Goal: Task Accomplishment & Management: Manage account settings

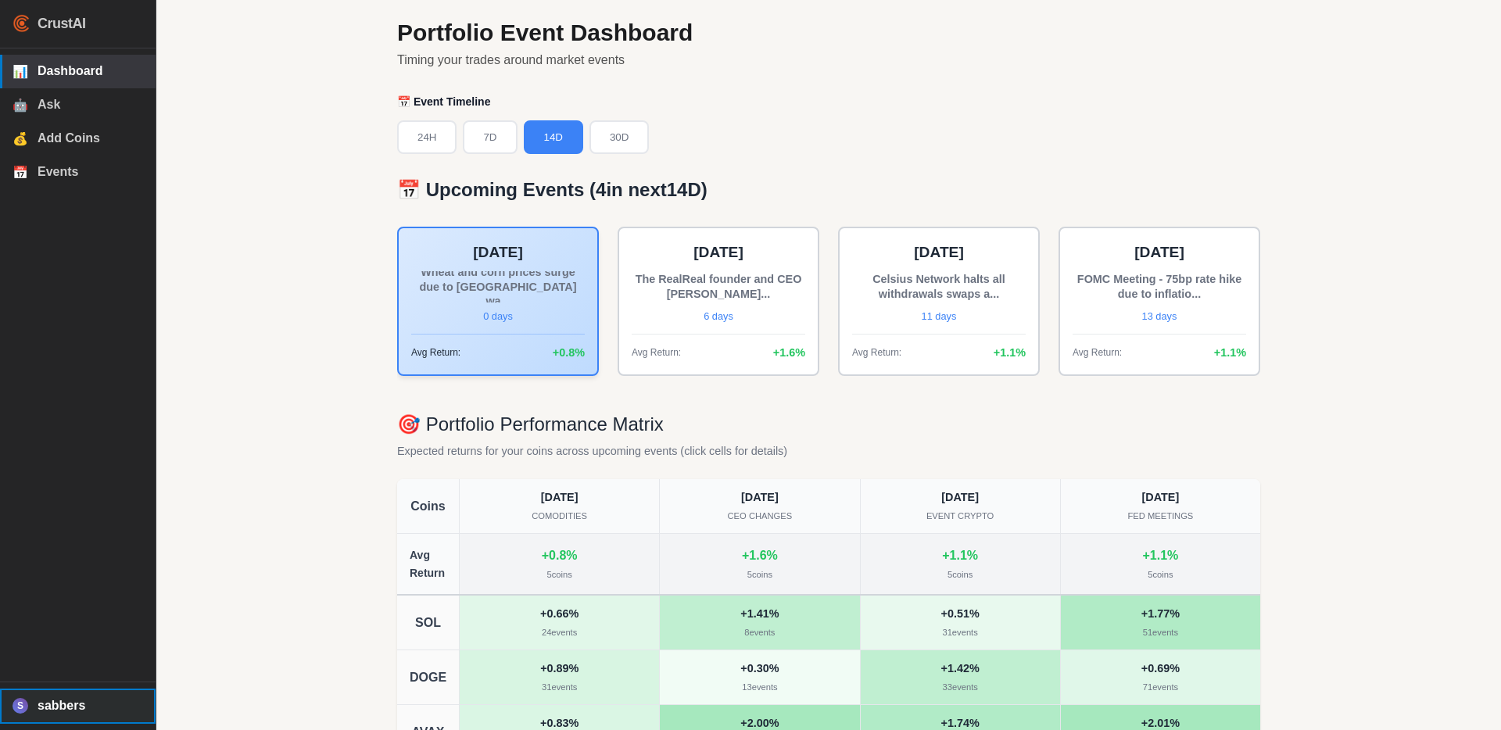
click at [69, 705] on span "sabbers" at bounding box center [91, 706] width 106 height 14
click at [77, 668] on span "Logout" at bounding box center [90, 669] width 104 height 13
click at [63, 667] on span "Logout" at bounding box center [90, 669] width 104 height 13
click at [231, 501] on div "Portfolio Event Dashboard Timing your trades around market events 📅 Event Timel…" at bounding box center [828, 444] width 1345 height 888
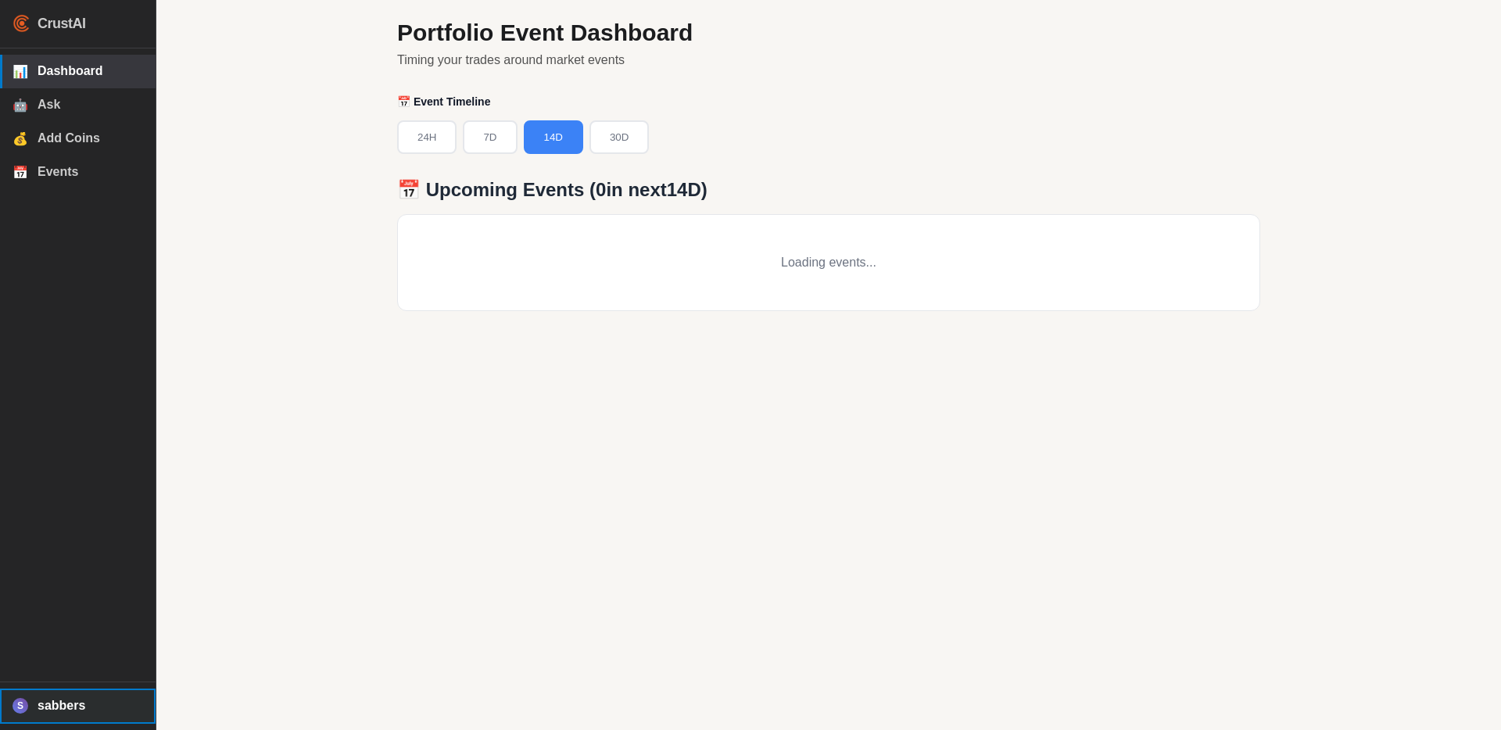
click at [40, 710] on span "sabbers" at bounding box center [91, 706] width 106 height 14
click at [242, 586] on div "Portfolio Event Dashboard Timing your trades around market events 📅 Event Timel…" at bounding box center [828, 365] width 1345 height 730
click at [242, 585] on div "Portfolio Event Dashboard Timing your trades around market events 📅 Event Timel…" at bounding box center [828, 365] width 1345 height 730
click at [547, 30] on h1 "Portfolio Event Dashboard" at bounding box center [828, 33] width 863 height 28
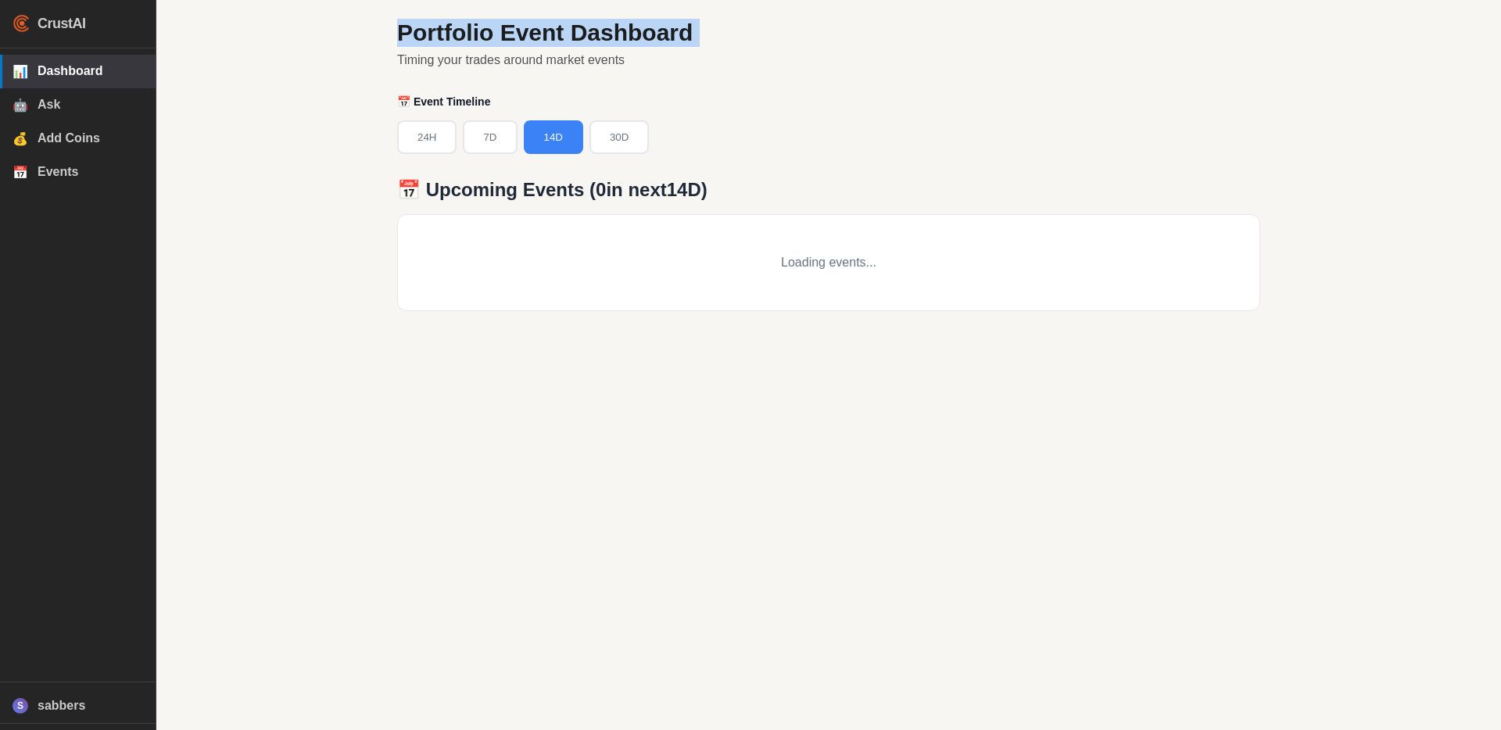
click at [547, 30] on h1 "Portfolio Event Dashboard" at bounding box center [828, 33] width 863 height 28
click at [550, 32] on h1 "Portfolio Event Dashboard" at bounding box center [828, 33] width 863 height 28
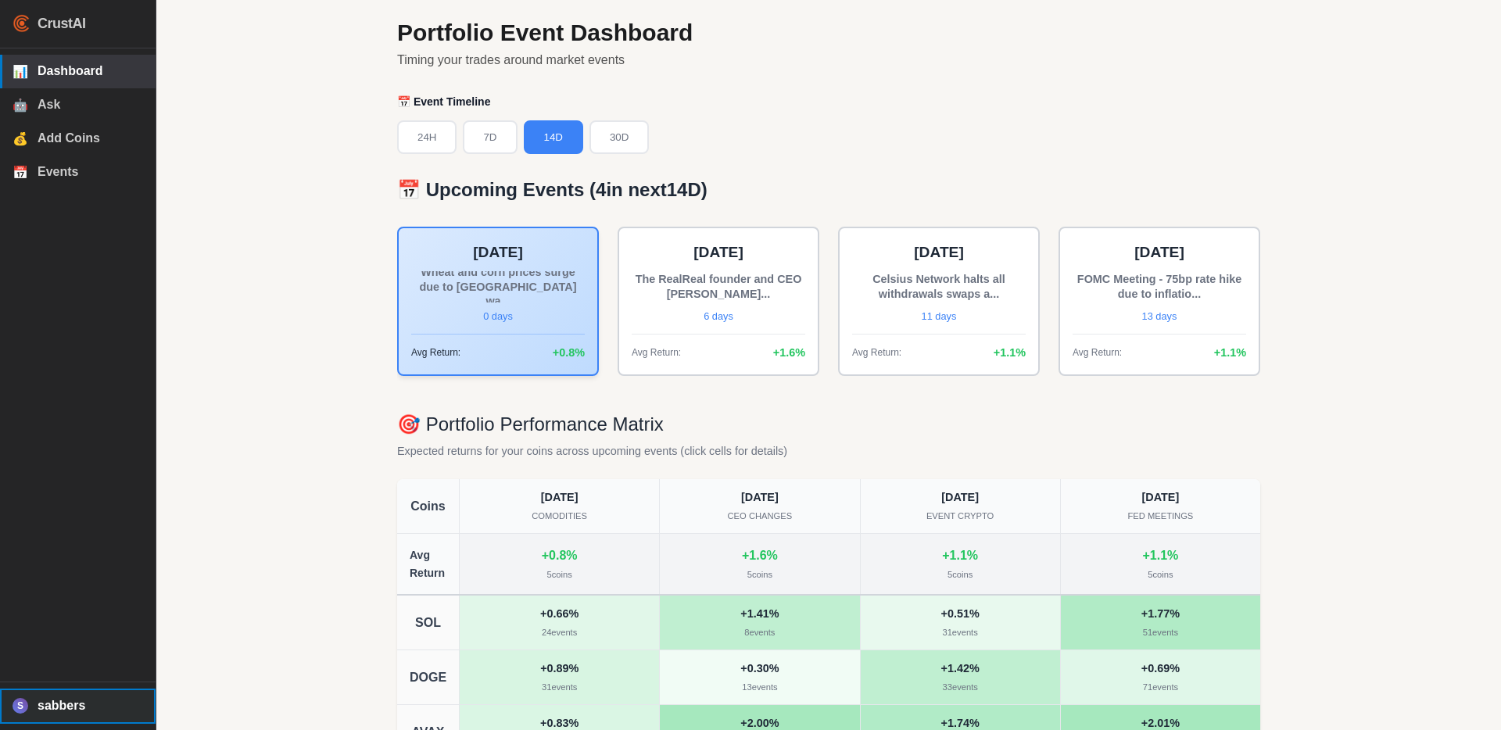
click at [55, 704] on span "sabbers" at bounding box center [91, 706] width 106 height 14
click at [71, 663] on span "Logout" at bounding box center [90, 669] width 104 height 13
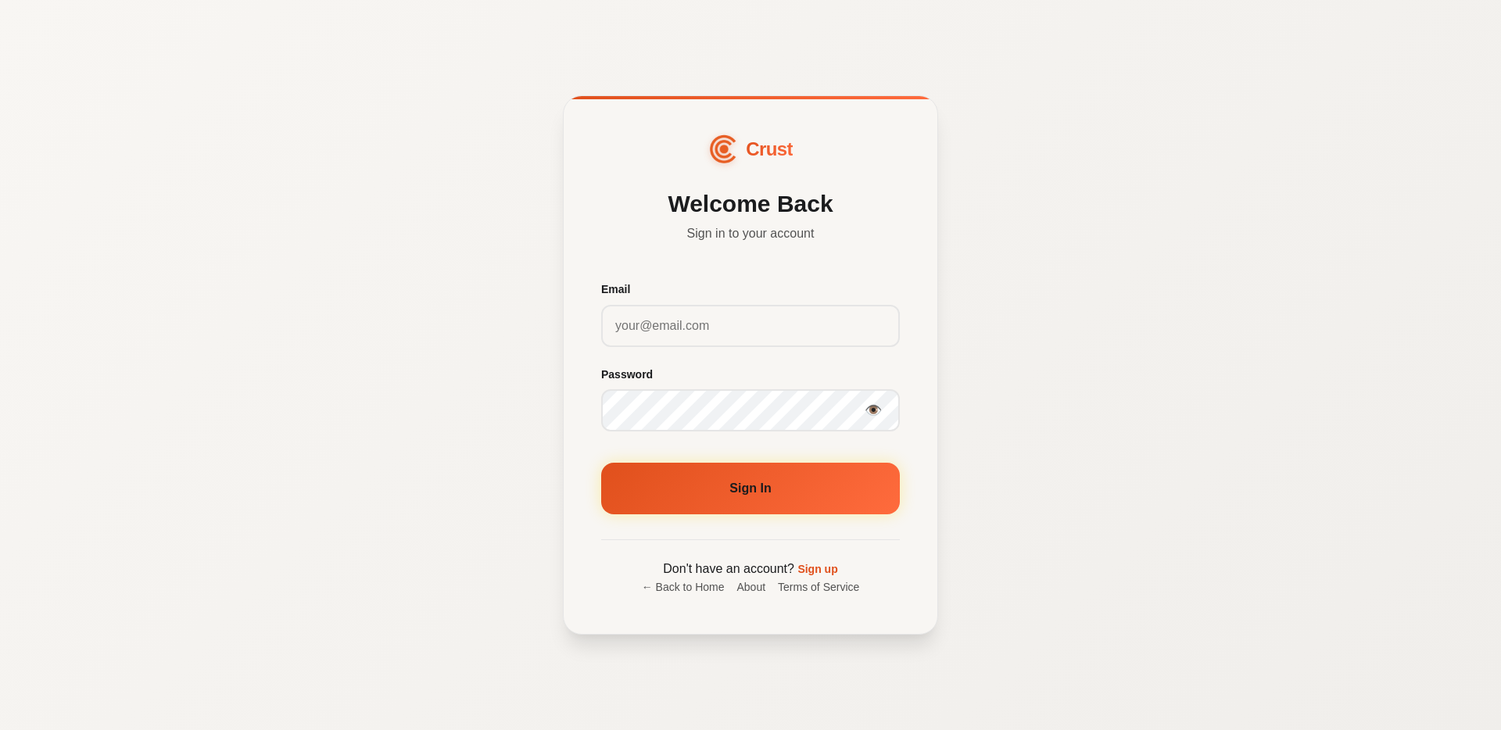
click at [353, 508] on div "Crust Welcome Back Sign in to your account Email Password 👁️ Sign In Don't have…" at bounding box center [750, 365] width 1501 height 730
